Goal: Transaction & Acquisition: Purchase product/service

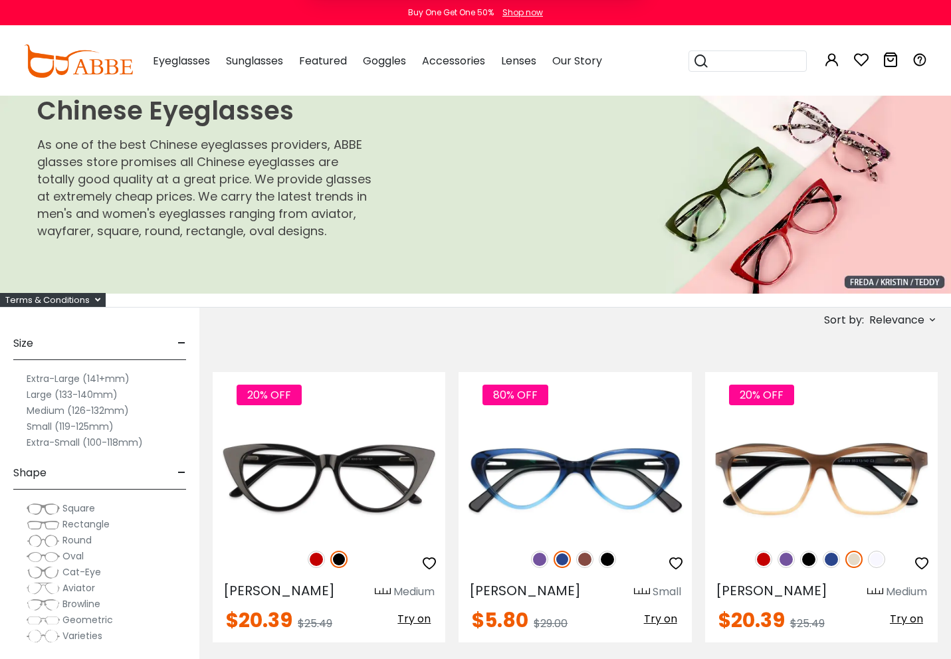
click at [492, 90] on button "Later" at bounding box center [502, 85] width 60 height 33
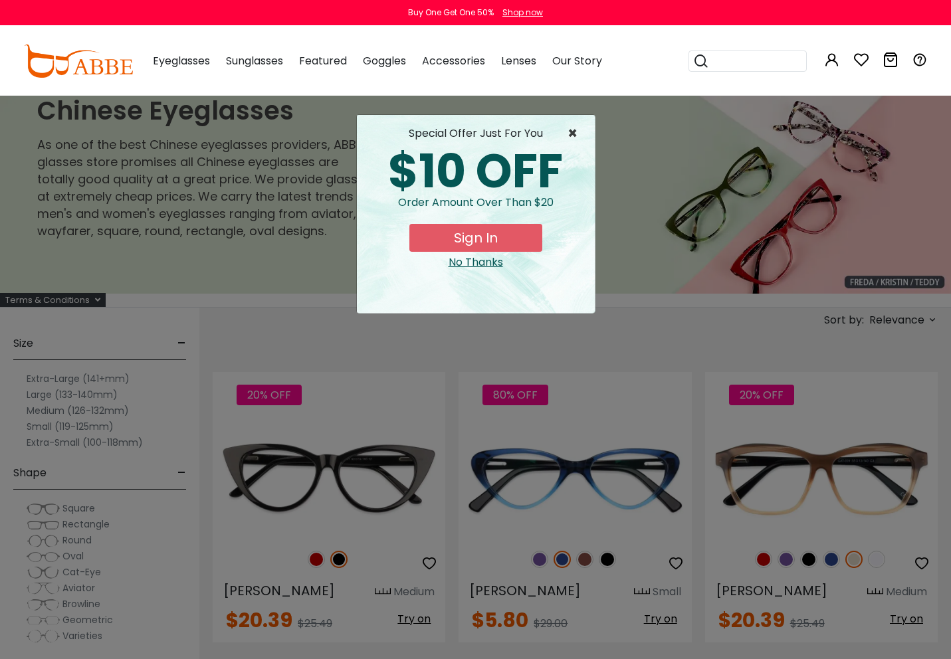
click at [570, 129] on span "×" at bounding box center [575, 134] width 17 height 16
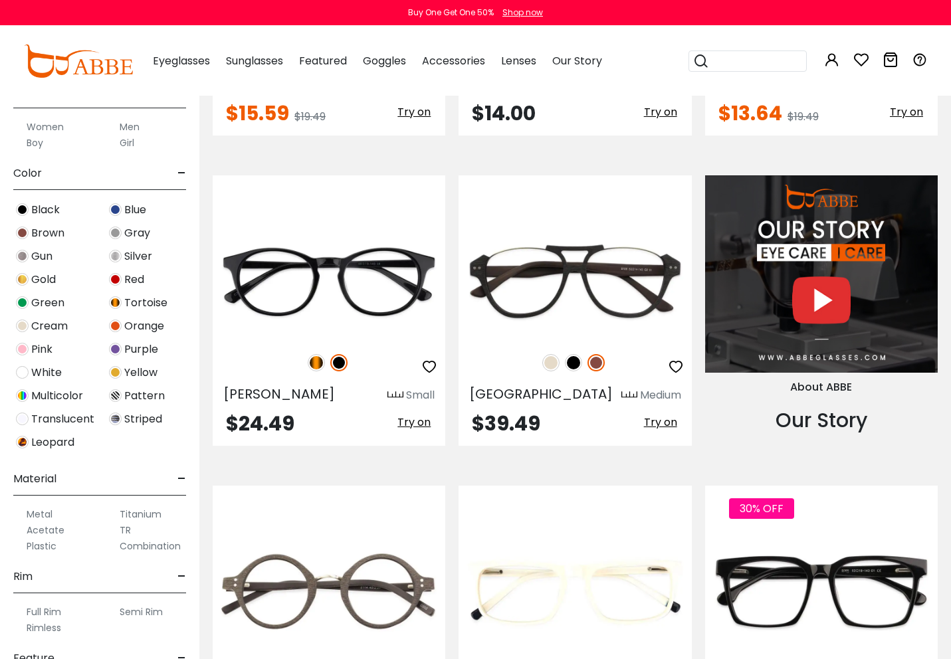
scroll to position [1154, 0]
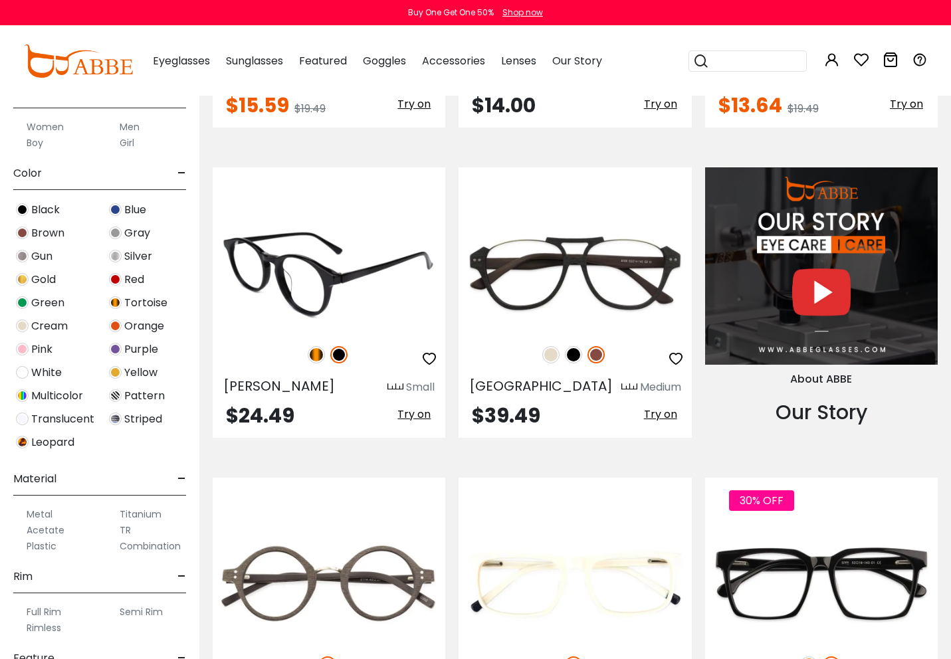
click at [391, 328] on img at bounding box center [329, 273] width 232 height 116
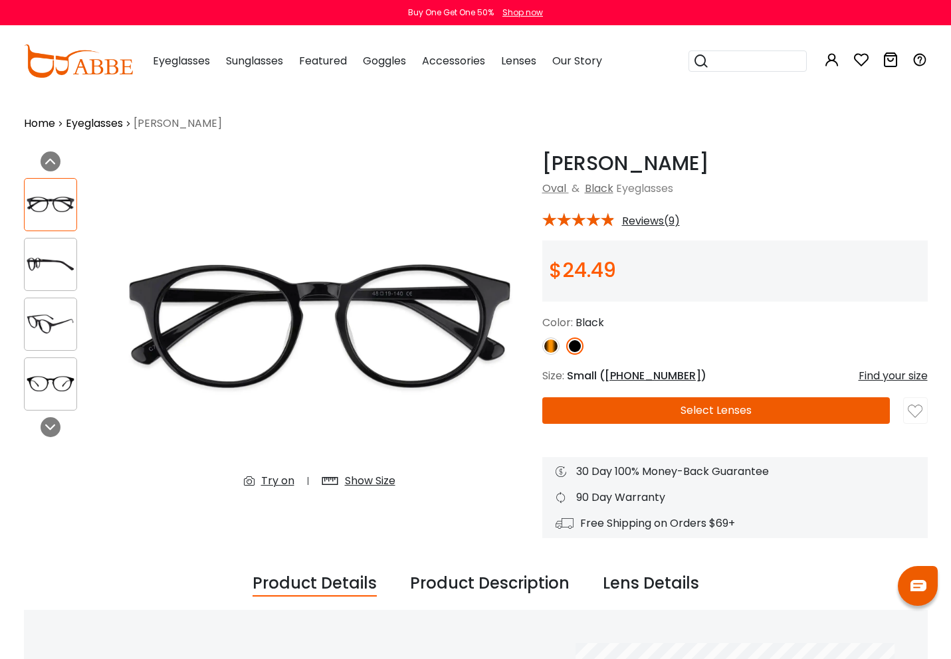
click at [587, 414] on button "Select Lenses" at bounding box center [716, 410] width 348 height 27
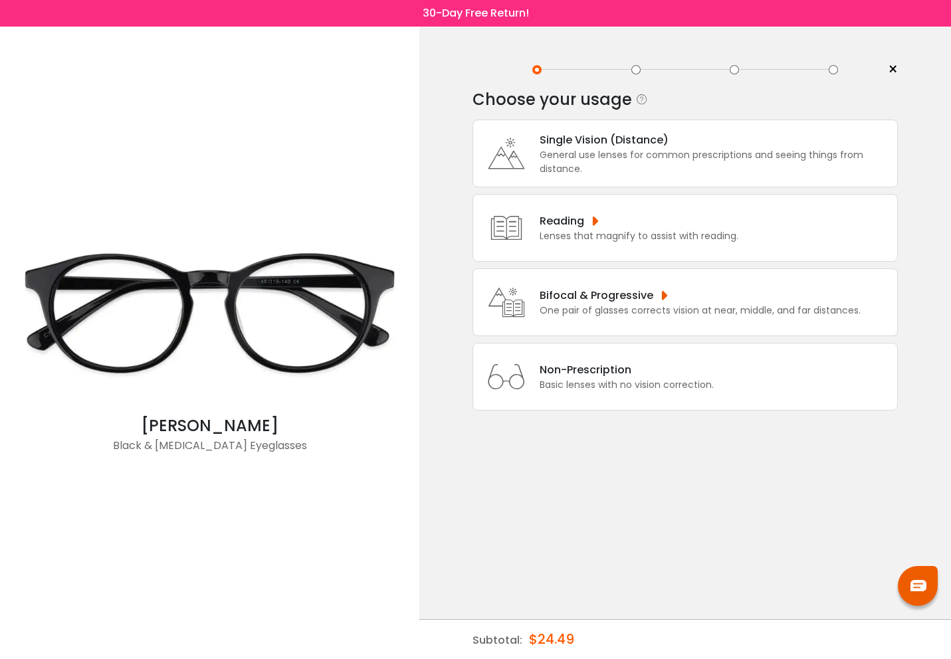
click at [594, 227] on div "Reading" at bounding box center [638, 221] width 199 height 17
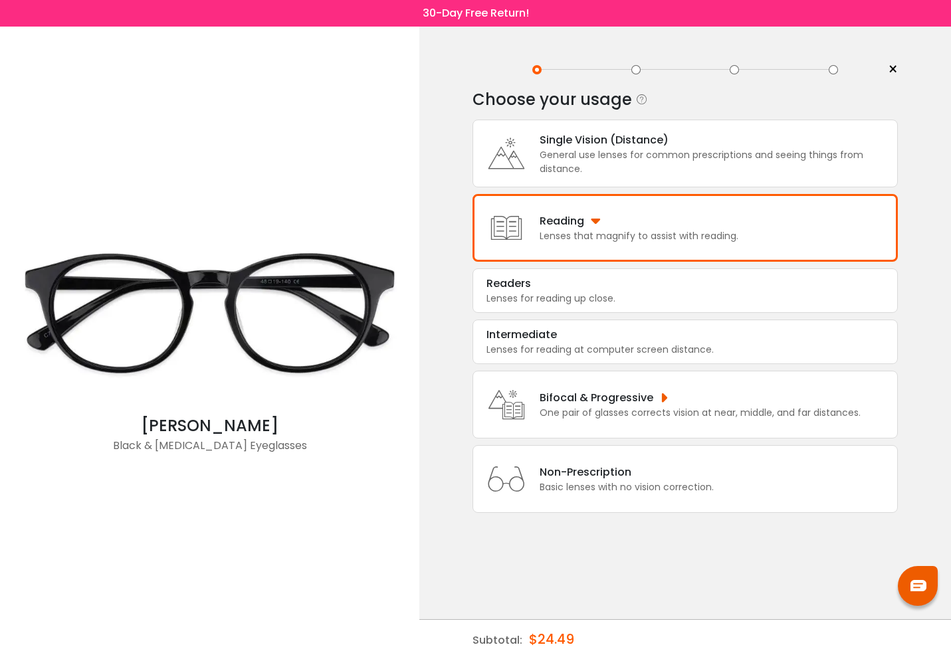
click at [594, 227] on div "Reading" at bounding box center [638, 221] width 199 height 17
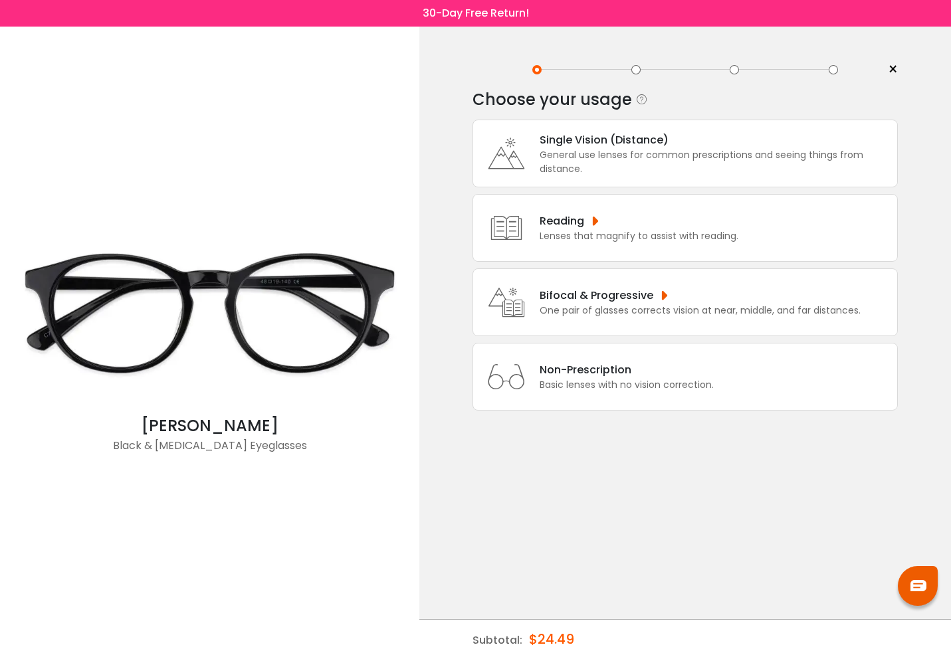
click at [660, 304] on div "Bifocal & Progressive" at bounding box center [699, 295] width 321 height 17
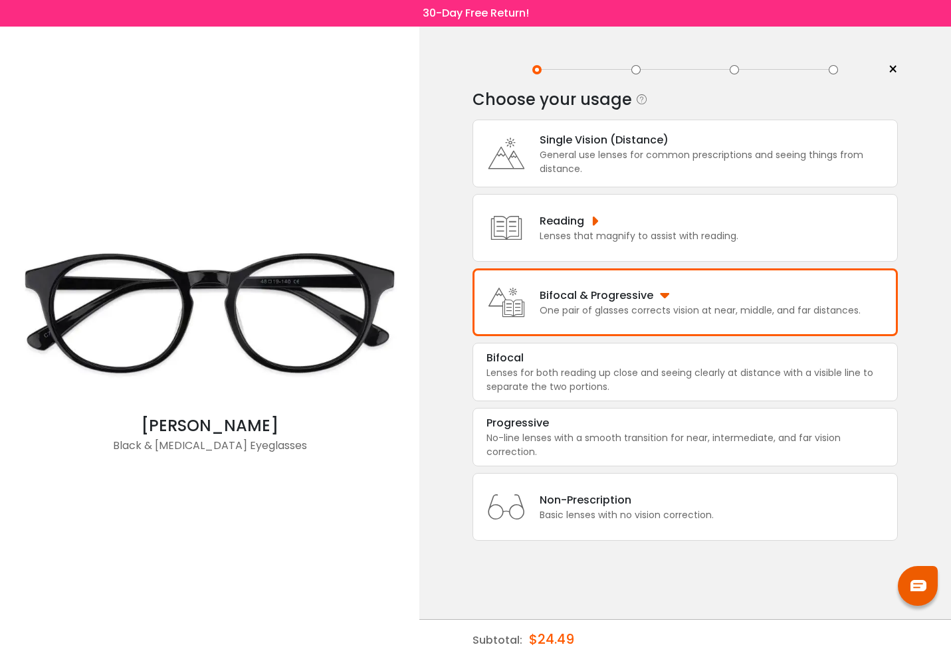
click at [660, 304] on div "Bifocal & Progressive" at bounding box center [699, 295] width 321 height 17
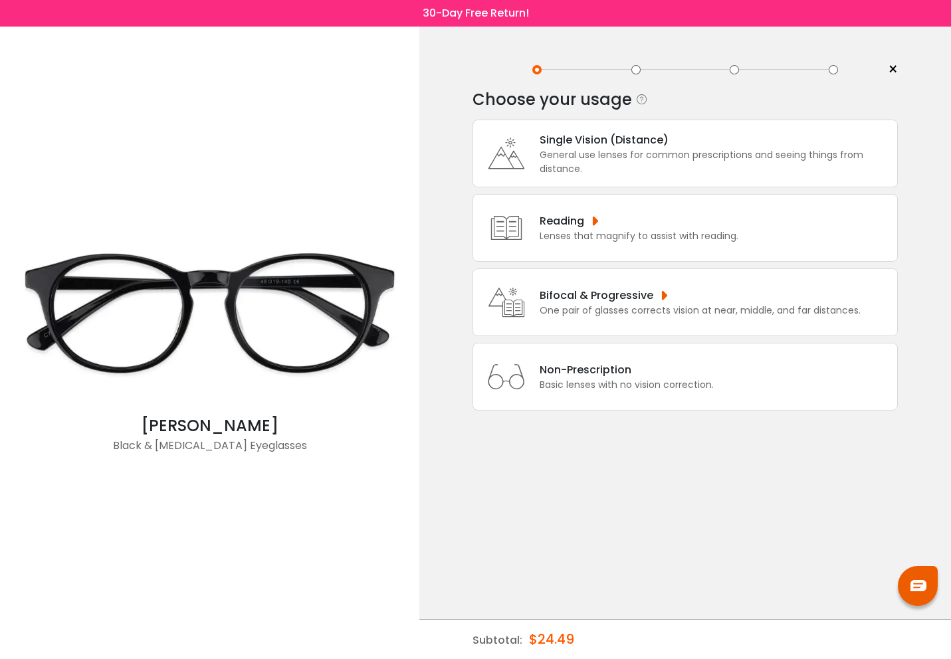
click at [618, 165] on div "General use lenses for common prescriptions and seeing things from distance." at bounding box center [714, 162] width 351 height 28
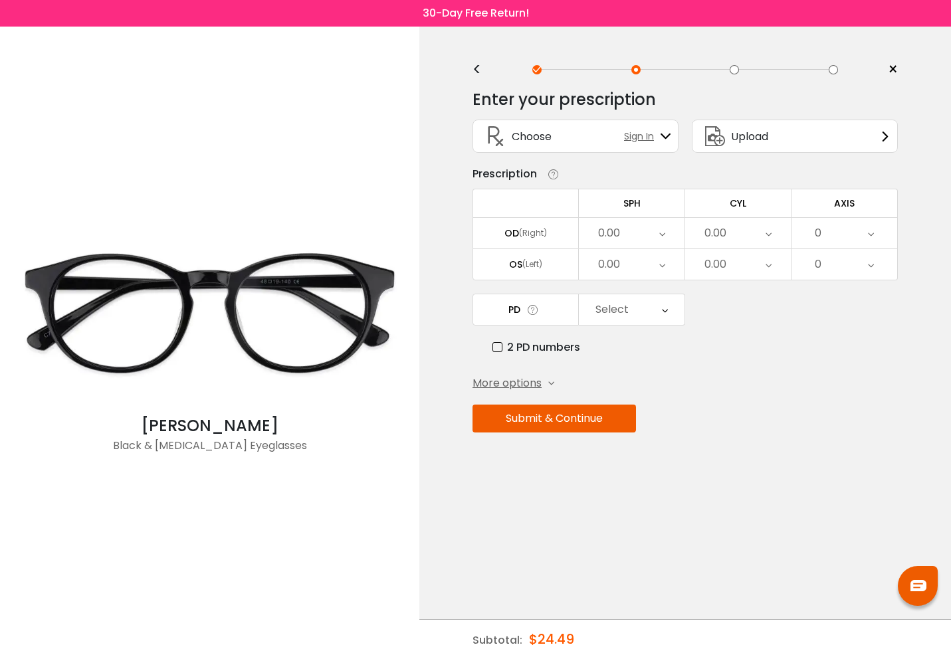
click at [475, 72] on div "<" at bounding box center [482, 69] width 20 height 11
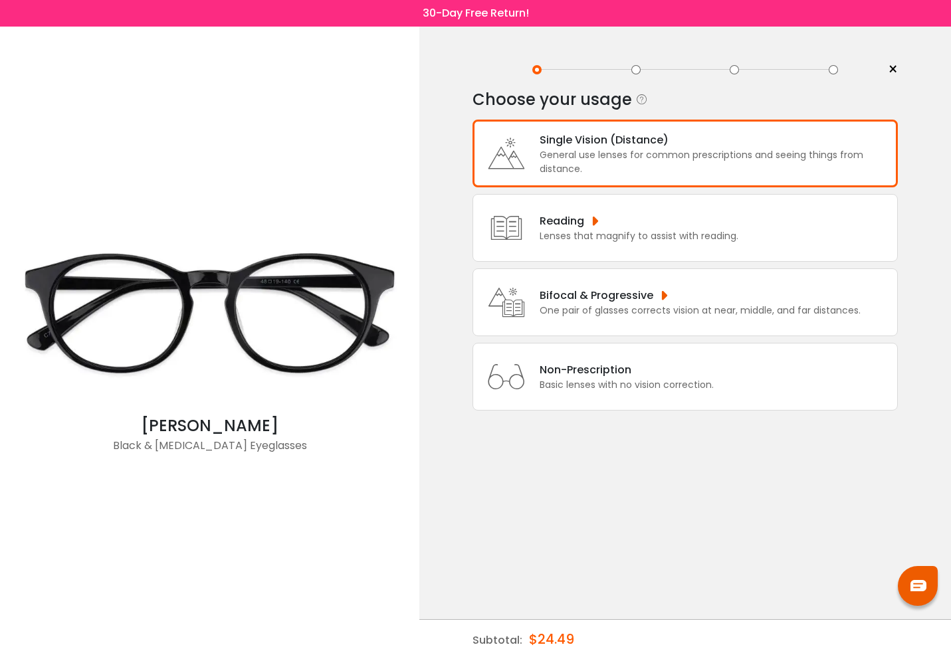
click at [887, 70] on span "×" at bounding box center [892, 70] width 10 height 20
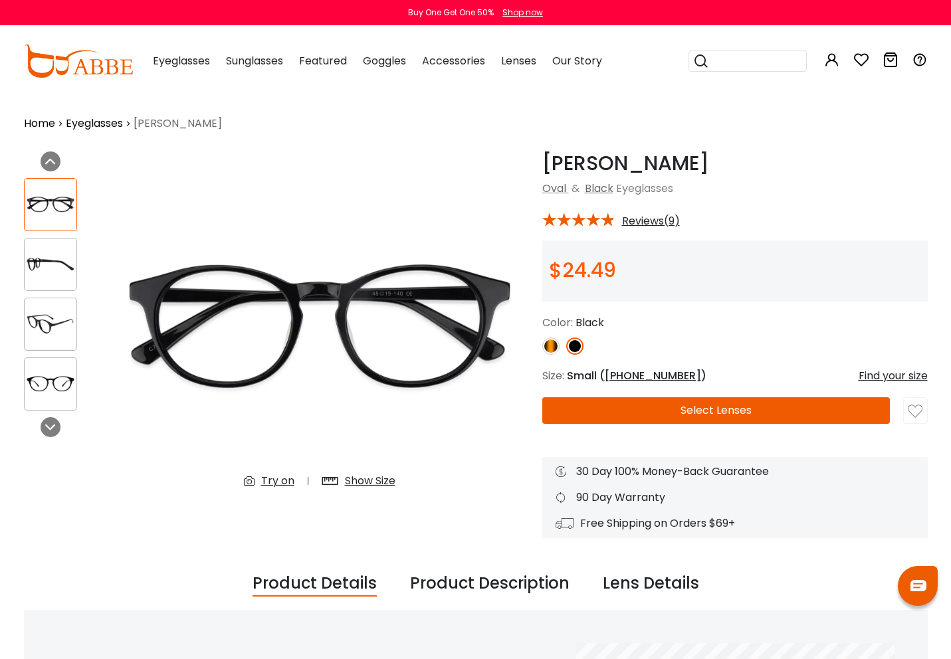
click at [48, 274] on img at bounding box center [51, 264] width 52 height 26
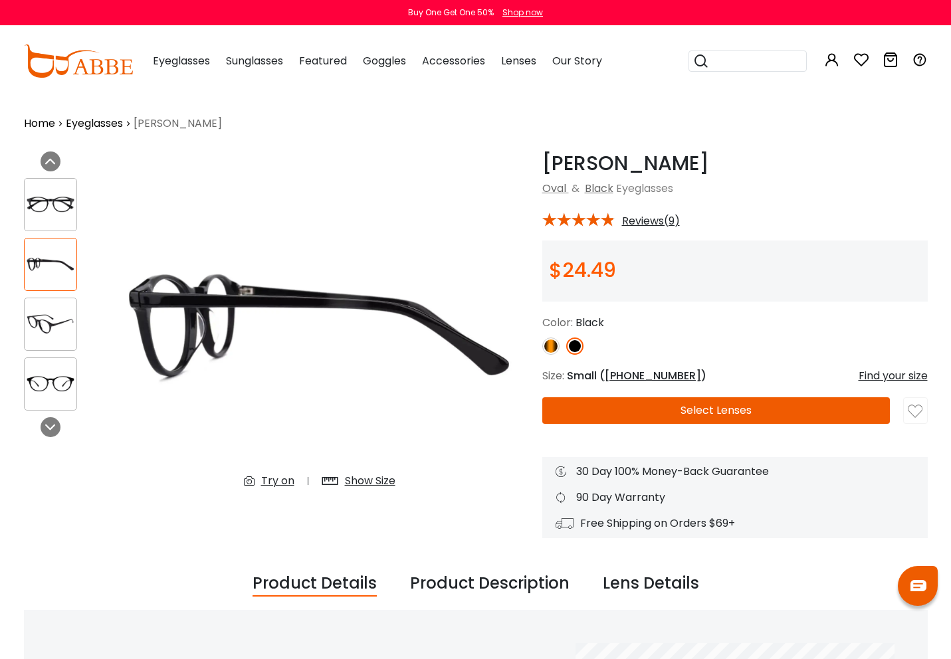
click at [42, 300] on div at bounding box center [50, 324] width 53 height 53
click at [46, 329] on img at bounding box center [51, 324] width 52 height 26
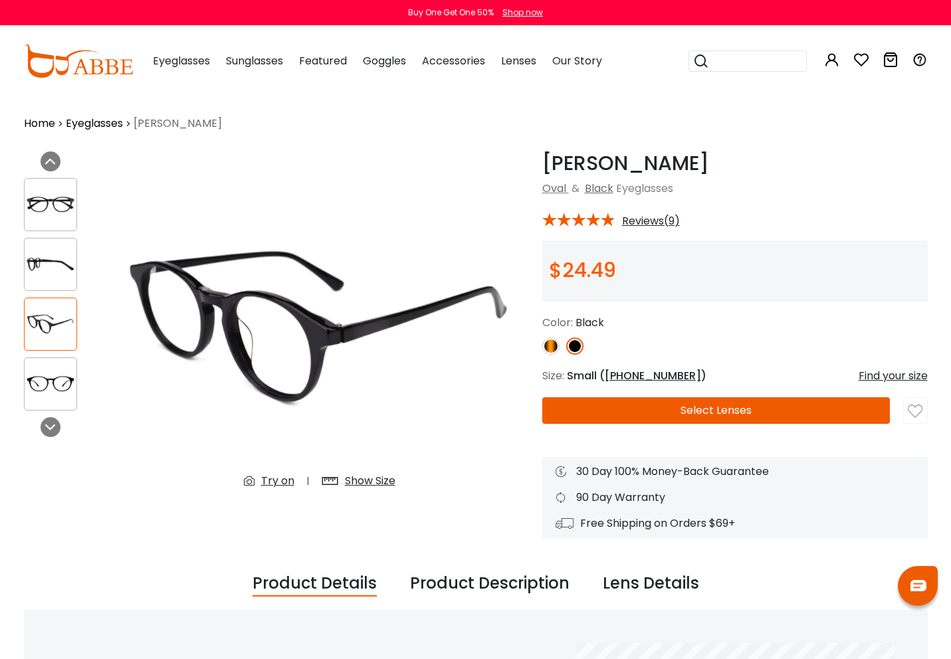
click at [51, 374] on img at bounding box center [51, 384] width 52 height 26
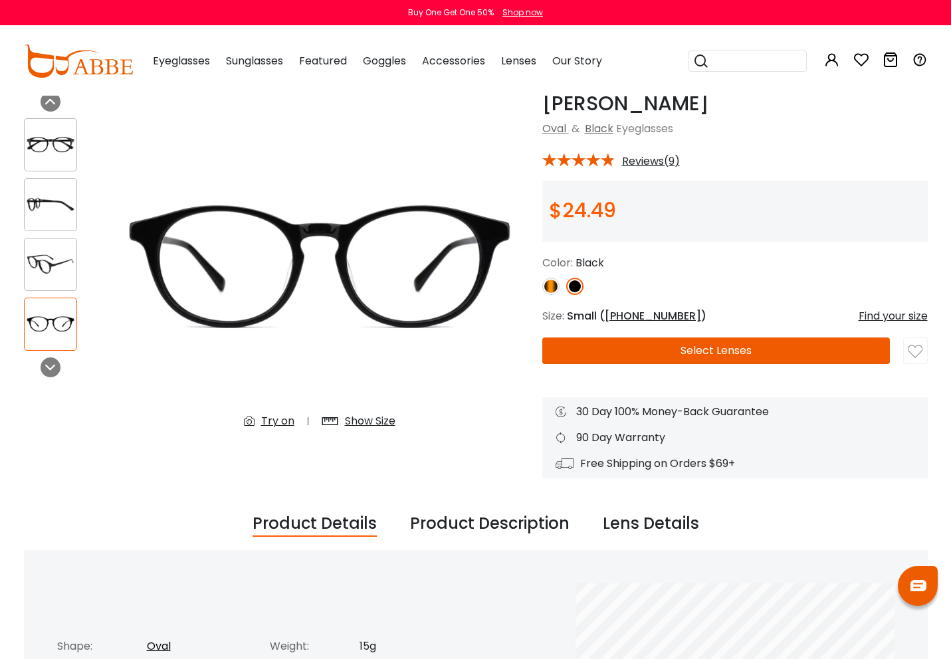
scroll to position [62, 0]
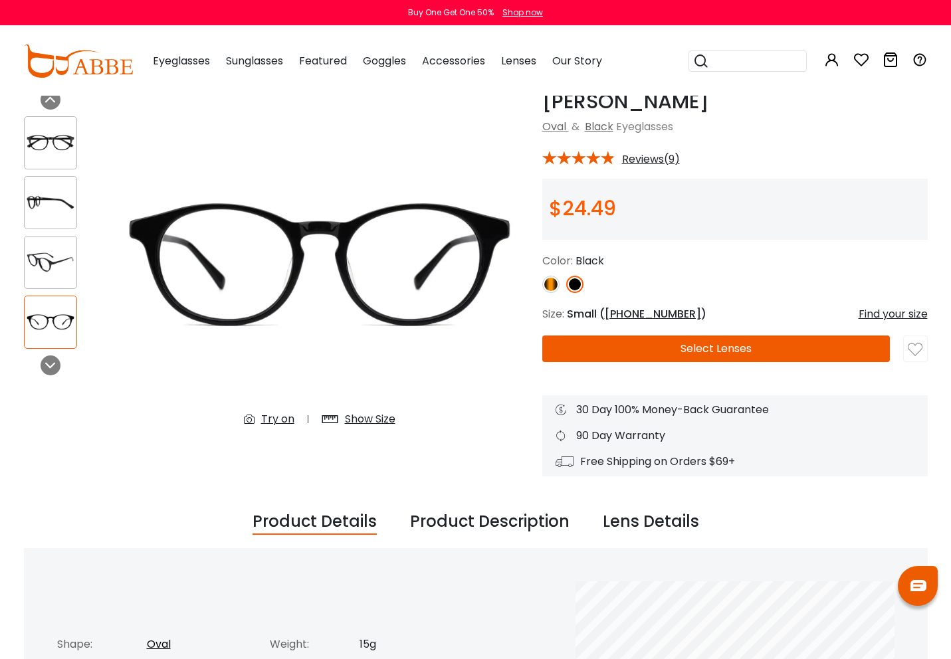
click at [650, 312] on span "[PHONE_NUMBER]" at bounding box center [652, 313] width 96 height 15
